Goal: Ask a question

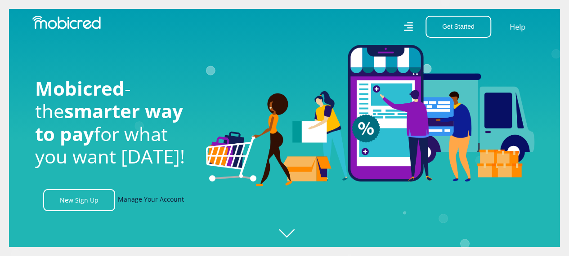
click at [131, 205] on link "Manage Your Account" at bounding box center [151, 200] width 66 height 22
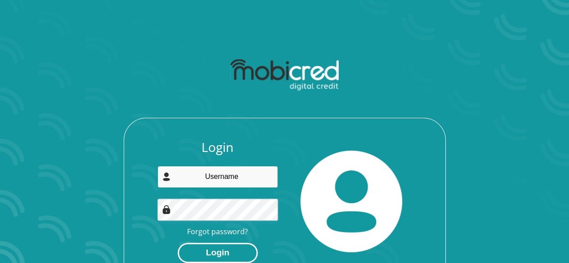
type input "[EMAIL_ADDRESS][DOMAIN_NAME]"
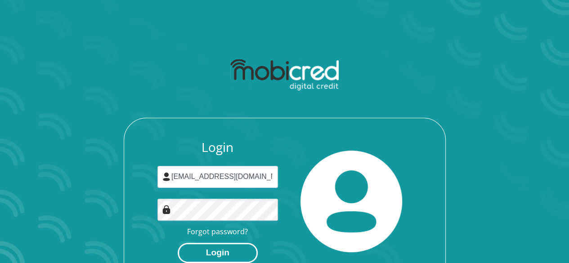
click at [235, 252] on button "Login" at bounding box center [218, 253] width 80 height 20
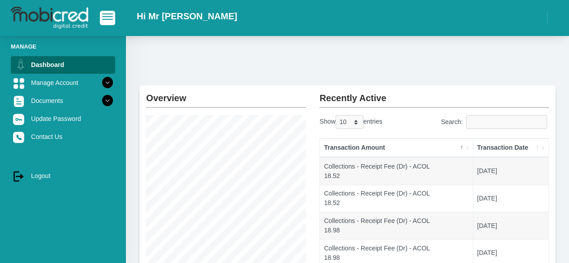
scroll to position [45, 0]
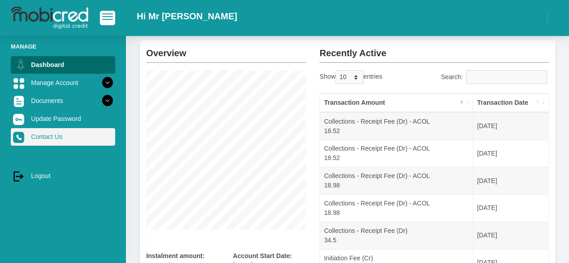
click at [60, 130] on link "Contact Us" at bounding box center [63, 136] width 104 height 17
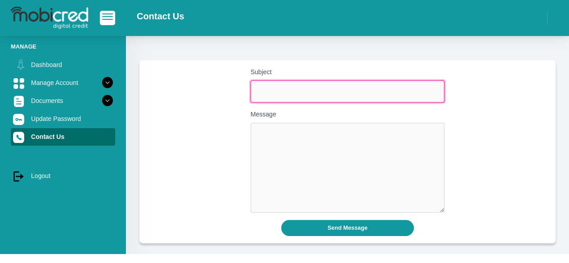
click at [299, 93] on input "Subject" at bounding box center [348, 92] width 194 height 22
type input "Payment"
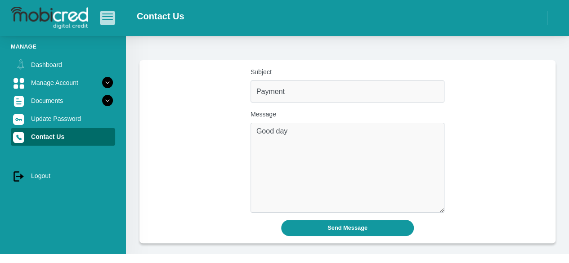
click at [107, 16] on span "button" at bounding box center [107, 16] width 11 height 6
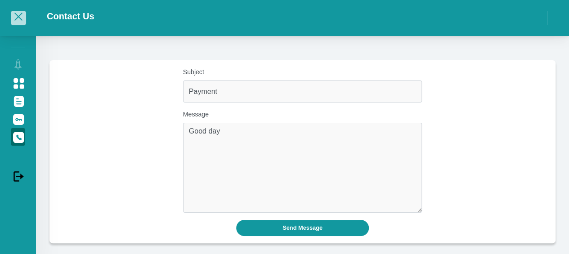
click at [17, 17] on span "button" at bounding box center [18, 16] width 11 height 6
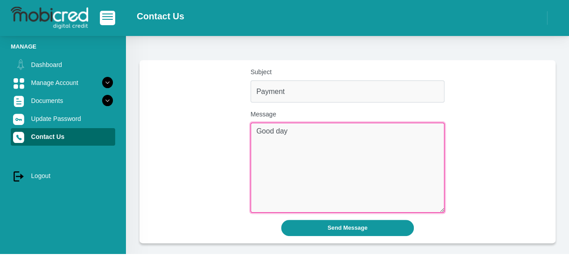
click at [310, 150] on textarea "Good day" at bounding box center [348, 168] width 194 height 90
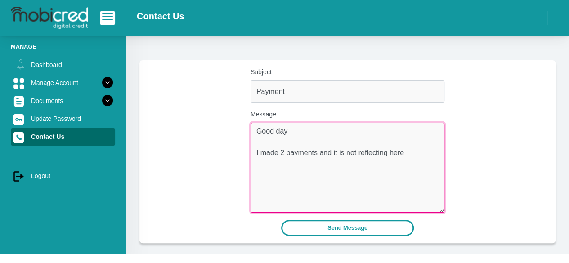
type textarea "Good day I made 2 payments and it is not reflecting here"
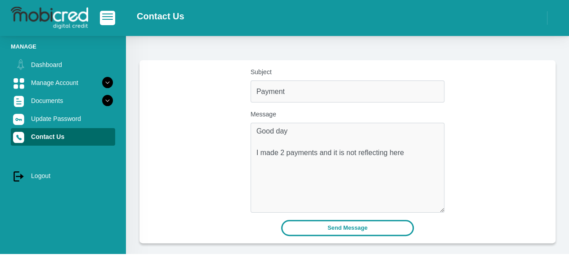
click at [341, 231] on button "Send Message" at bounding box center [347, 228] width 133 height 16
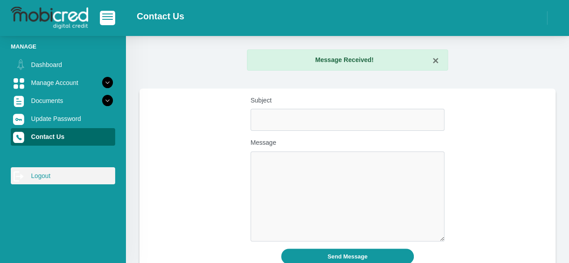
click at [40, 182] on link "log out Logout" at bounding box center [63, 175] width 104 height 17
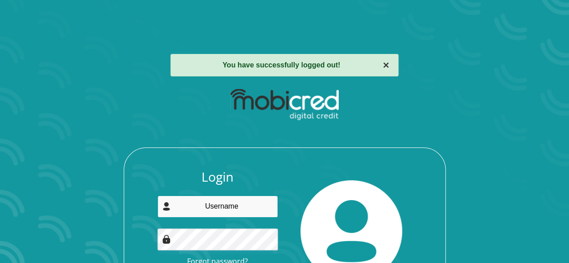
type input "[EMAIL_ADDRESS][DOMAIN_NAME]"
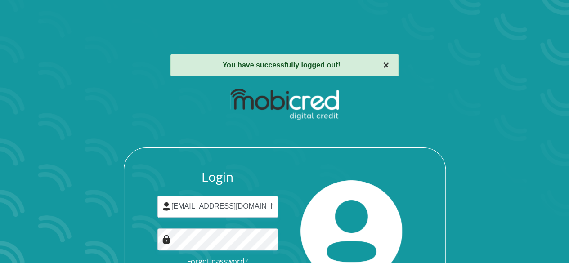
click at [386, 65] on button "×" at bounding box center [386, 65] width 6 height 11
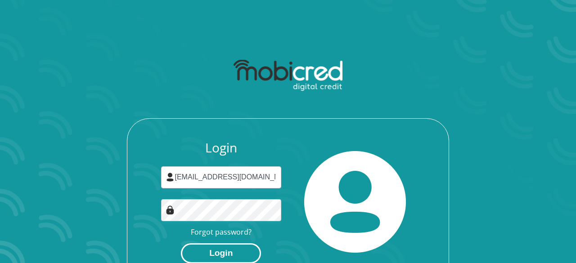
click at [235, 252] on button "Login" at bounding box center [221, 253] width 80 height 20
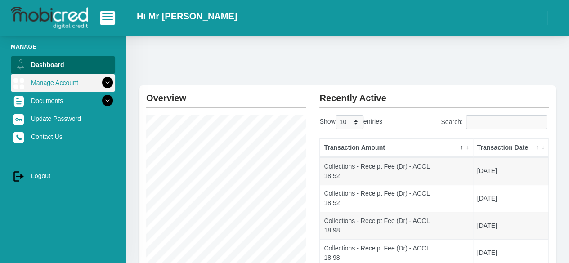
click at [100, 82] on icon at bounding box center [107, 82] width 15 height 15
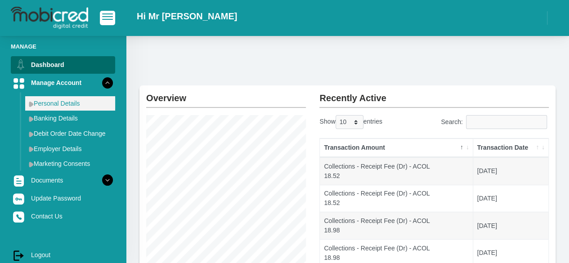
click at [62, 107] on link "Personal Details" at bounding box center [70, 103] width 90 height 14
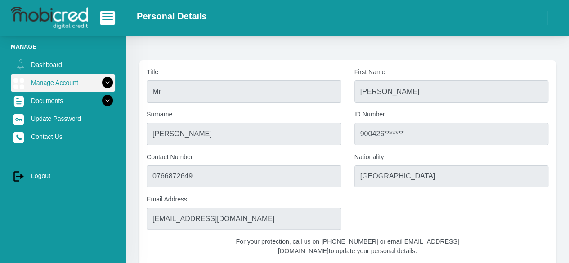
click at [101, 86] on icon at bounding box center [107, 82] width 15 height 15
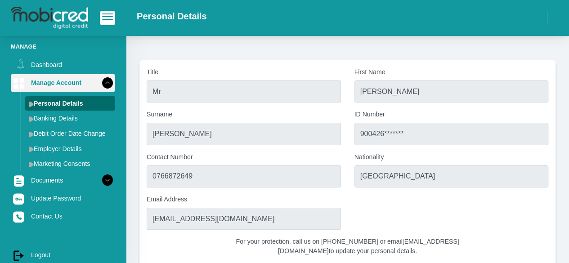
click at [101, 86] on icon at bounding box center [107, 82] width 15 height 15
